Goal: Transaction & Acquisition: Obtain resource

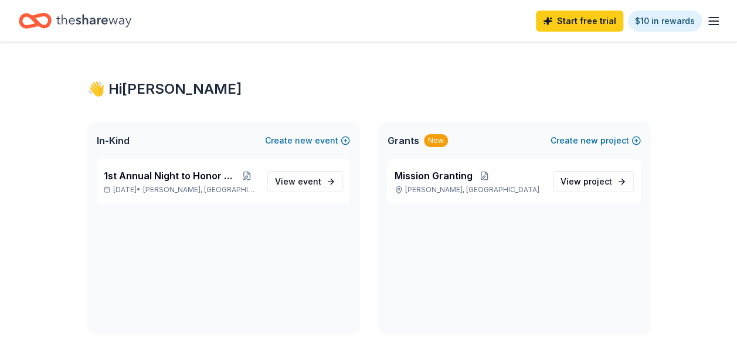
click at [120, 20] on icon "Home" at bounding box center [93, 21] width 75 height 24
click at [107, 18] on icon "Home" at bounding box center [93, 21] width 75 height 24
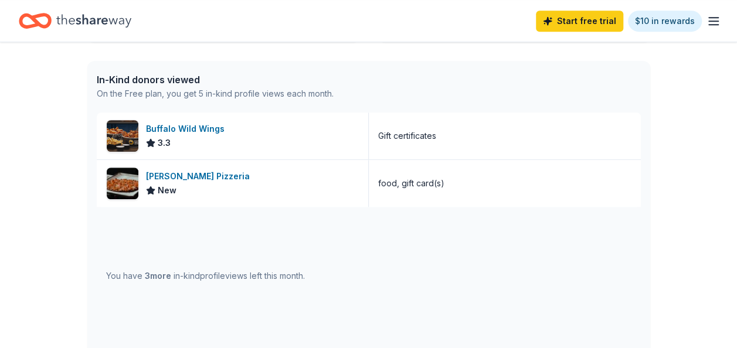
scroll to position [293, 0]
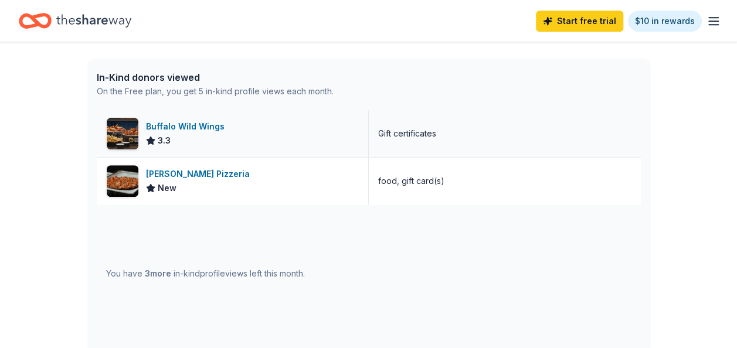
click at [128, 128] on img at bounding box center [123, 134] width 32 height 32
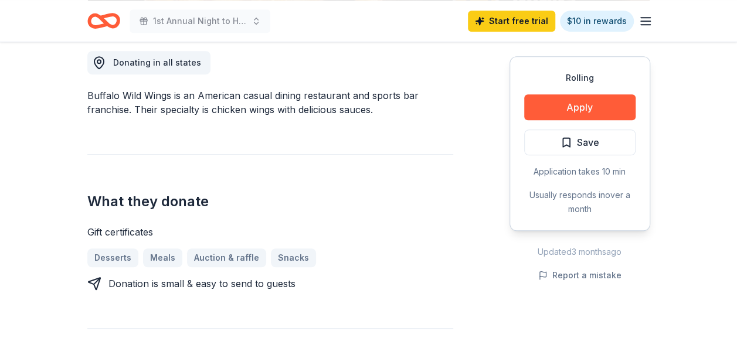
scroll to position [352, 0]
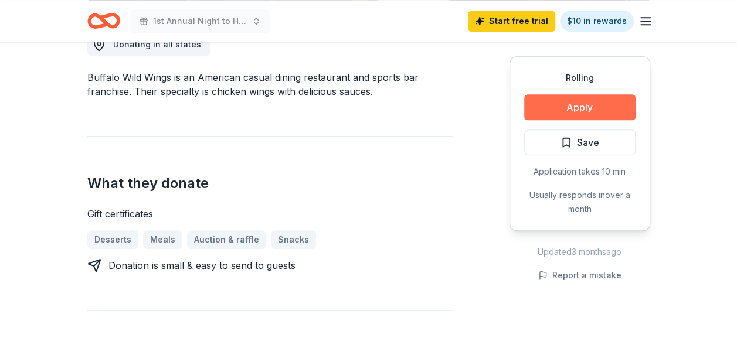
click at [564, 108] on button "Apply" at bounding box center [579, 107] width 111 height 26
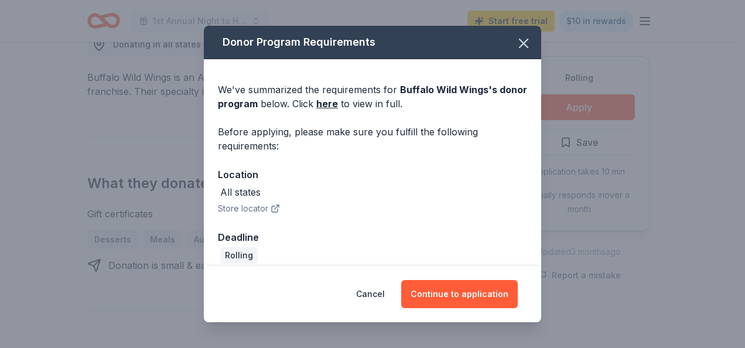
click at [248, 205] on button "Store locator" at bounding box center [249, 209] width 62 height 14
click at [516, 42] on icon "button" at bounding box center [524, 43] width 16 height 16
